Goal: Task Accomplishment & Management: Manage account settings

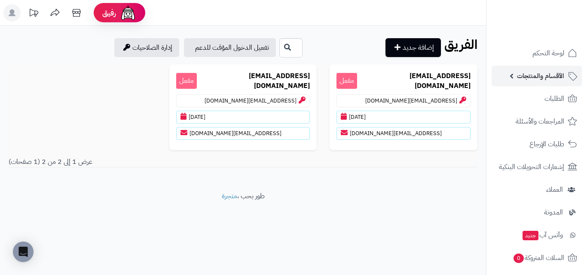
click at [559, 68] on link "الأقسام والمنتجات" at bounding box center [536, 76] width 90 height 21
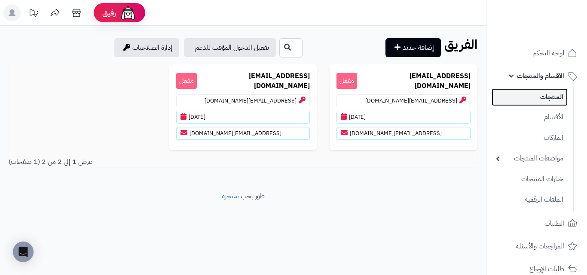
click at [543, 101] on link "المنتجات" at bounding box center [529, 97] width 76 height 18
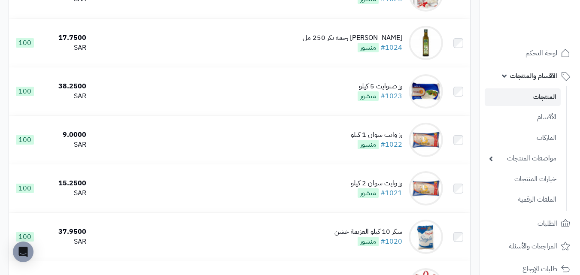
scroll to position [4790, 0]
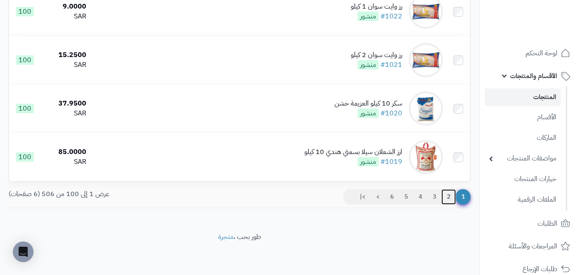
click at [450, 201] on link "2" at bounding box center [449, 196] width 15 height 15
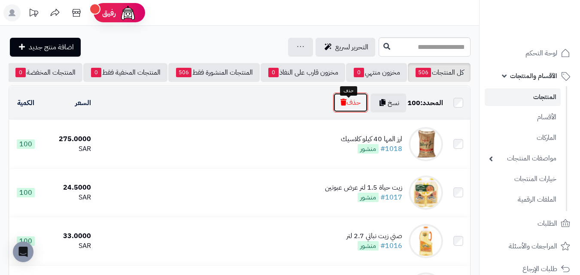
click at [356, 113] on button "حذف" at bounding box center [350, 103] width 35 height 20
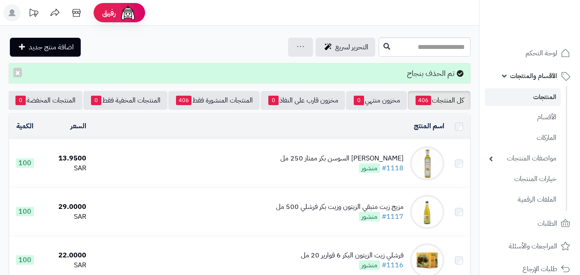
click at [454, 135] on td at bounding box center [459, 126] width 22 height 25
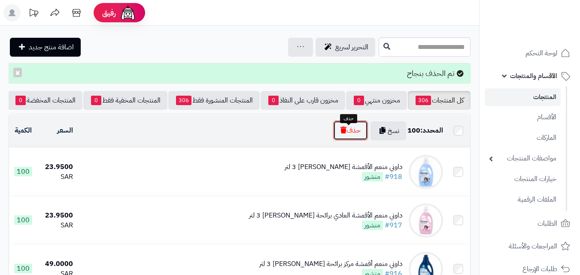
click at [344, 139] on button "حذف" at bounding box center [350, 131] width 35 height 20
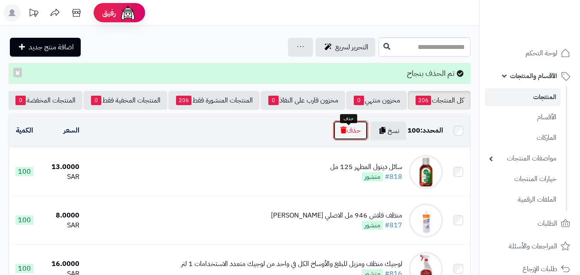
click at [335, 139] on button "حذف" at bounding box center [350, 131] width 35 height 20
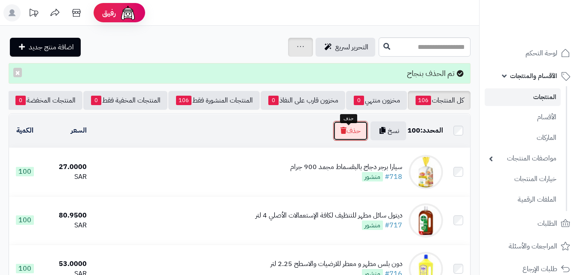
drag, startPoint x: 341, startPoint y: 141, endPoint x: 259, endPoint y: 38, distance: 131.4
click at [341, 140] on button "حذف" at bounding box center [350, 131] width 35 height 20
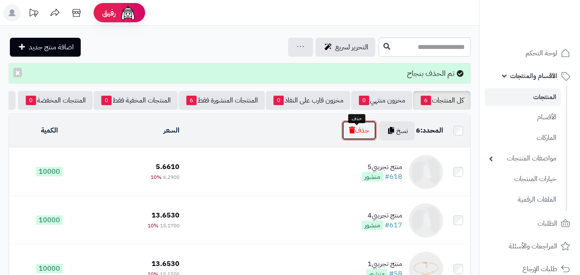
click at [363, 132] on button "حذف" at bounding box center [359, 131] width 35 height 20
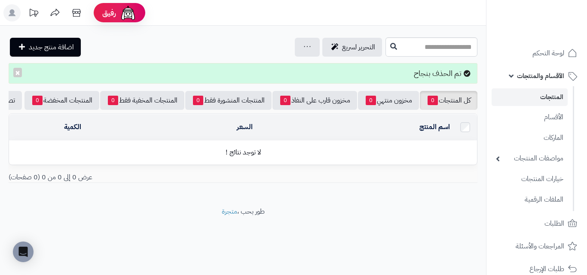
drag, startPoint x: 97, startPoint y: 28, endPoint x: 69, endPoint y: 22, distance: 29.0
click at [97, 29] on div "**********" at bounding box center [243, 116] width 486 height 181
click at [85, 15] on link at bounding box center [76, 13] width 21 height 19
click at [546, 125] on link "الأقسام" at bounding box center [529, 117] width 76 height 18
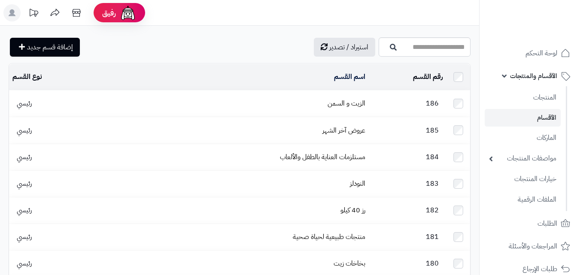
click at [460, 107] on td at bounding box center [459, 104] width 24 height 26
click at [463, 102] on td at bounding box center [459, 104] width 24 height 26
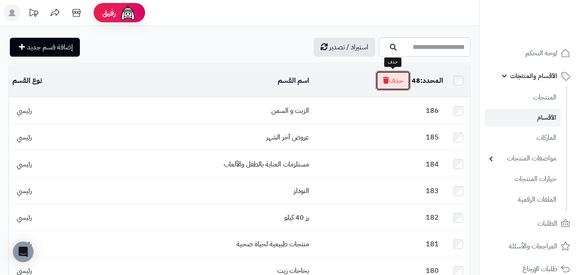
click at [389, 76] on button "حذف" at bounding box center [393, 81] width 35 height 20
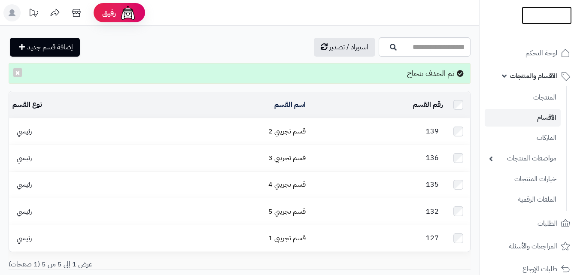
click at [548, 23] on img at bounding box center [547, 32] width 50 height 18
